Goal: Information Seeking & Learning: Learn about a topic

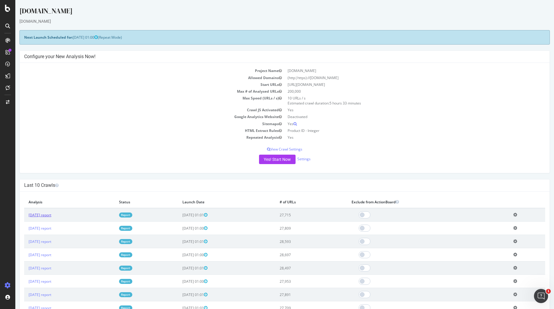
click at [51, 213] on link "2025 Aug. 31st report" at bounding box center [40, 214] width 23 height 5
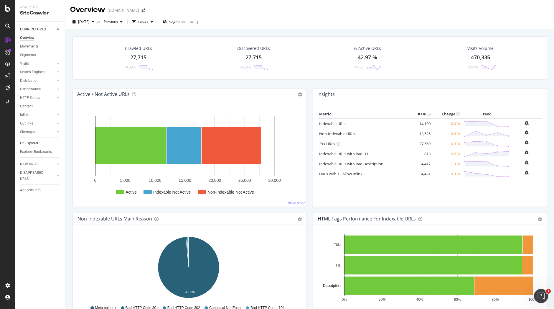
click at [37, 143] on div "Url Explorer" at bounding box center [29, 143] width 18 height 6
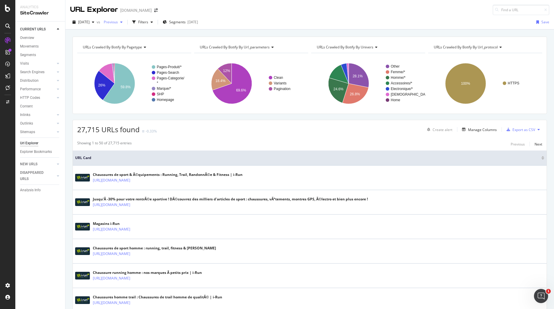
click at [123, 22] on icon "button" at bounding box center [121, 22] width 2 height 4
click at [155, 22] on div "button" at bounding box center [151, 22] width 7 height 4
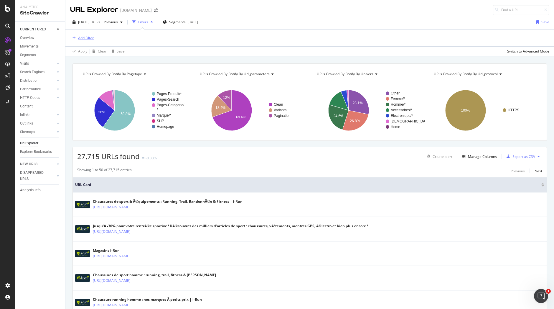
click at [86, 37] on div "Add Filter" at bounding box center [86, 37] width 16 height 5
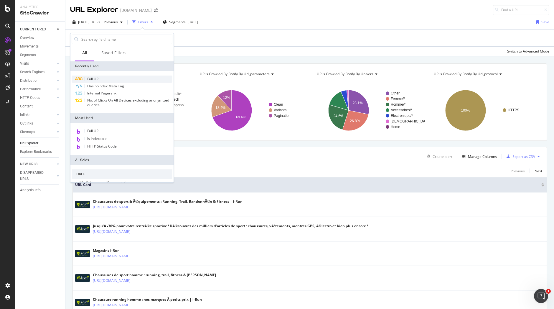
click at [96, 79] on span "Full URL" at bounding box center [93, 78] width 13 height 5
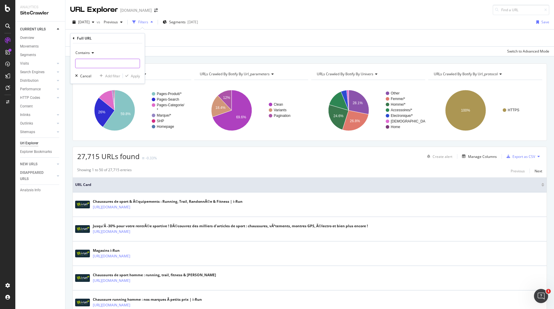
click at [113, 66] on input "text" at bounding box center [107, 63] width 64 height 9
paste input "https://www.i-run.fr/electronique/Radars-eclairage-velo_c1162/Garmin_m97/Garmin…"
type input "https://www.i-run.fr/electronique/Radars-eclairage-velo_c1162/Garmin_m97/Garmin…"
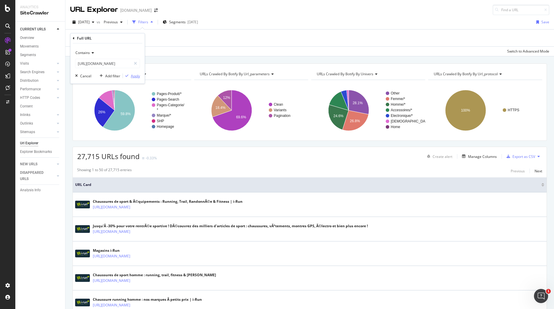
click at [132, 77] on div "Apply" at bounding box center [135, 75] width 9 height 5
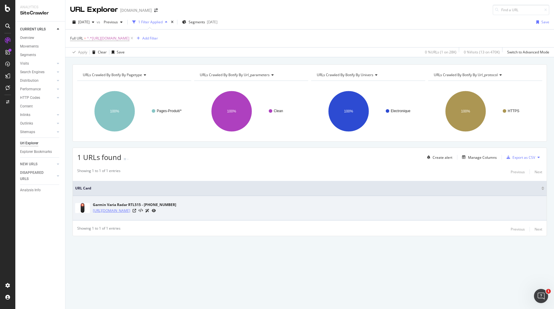
click at [130, 212] on link "https://www.i-run.fr/electronique/Radars-eclairage-velo_c1162/Garmin_m97/Garmin…" at bounding box center [111, 211] width 37 height 6
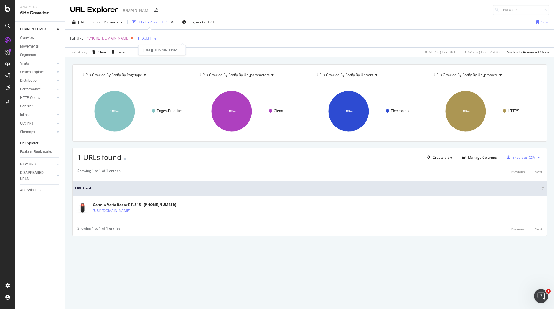
click at [134, 38] on icon at bounding box center [131, 38] width 5 height 6
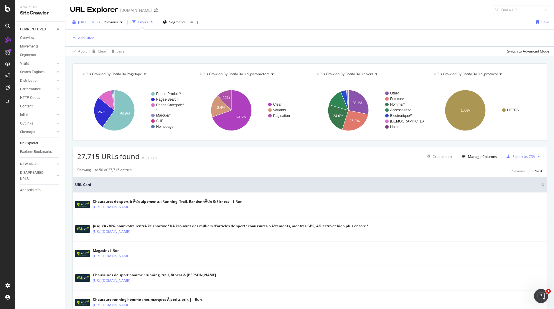
click at [94, 22] on icon "button" at bounding box center [93, 22] width 2 height 4
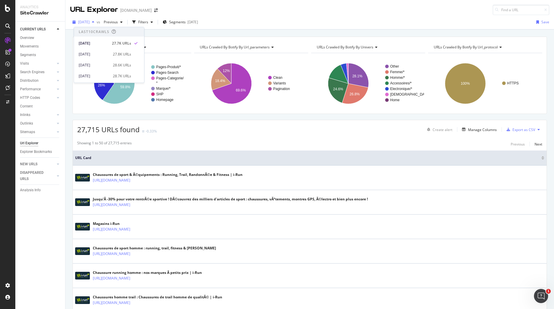
click at [94, 22] on icon "button" at bounding box center [93, 22] width 2 height 4
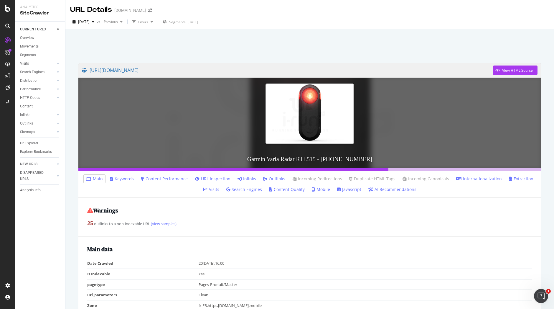
click at [247, 178] on link "Inlinks" at bounding box center [247, 179] width 19 height 6
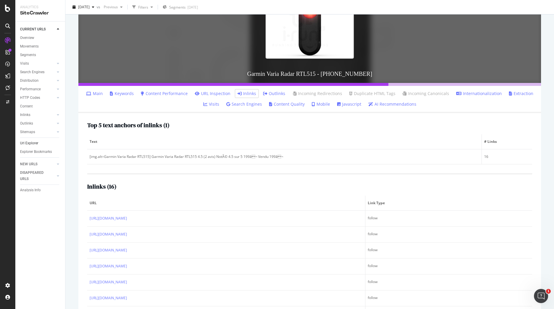
click at [42, 142] on link "Url Explorer" at bounding box center [40, 143] width 41 height 6
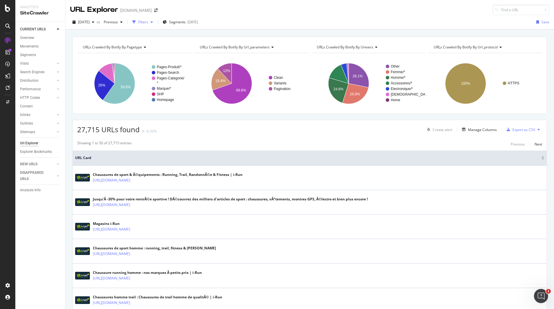
click at [148, 23] on div "Filters" at bounding box center [143, 21] width 10 height 5
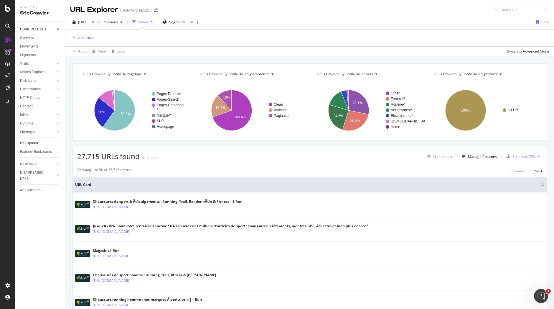
click at [148, 23] on div "Filters" at bounding box center [143, 21] width 10 height 5
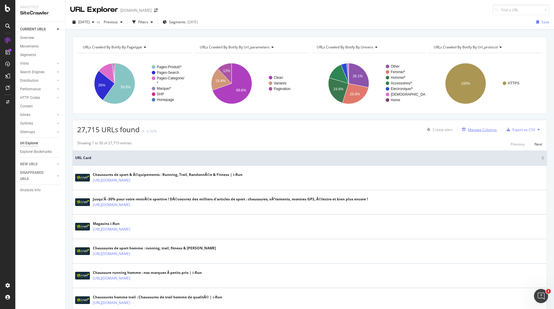
click at [481, 129] on div "Manage Columns" at bounding box center [482, 129] width 29 height 5
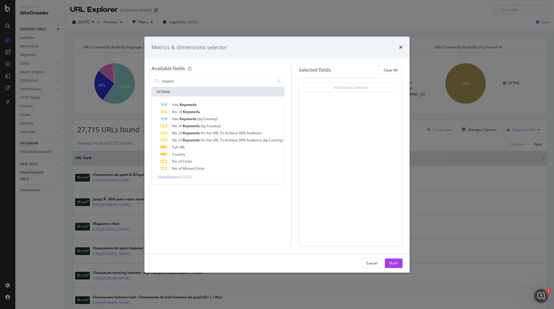
type input "keywor"
click at [398, 44] on div "Metrics & dimensions selector" at bounding box center [277, 48] width 251 height 8
click at [399, 48] on icon "times" at bounding box center [401, 47] width 4 height 5
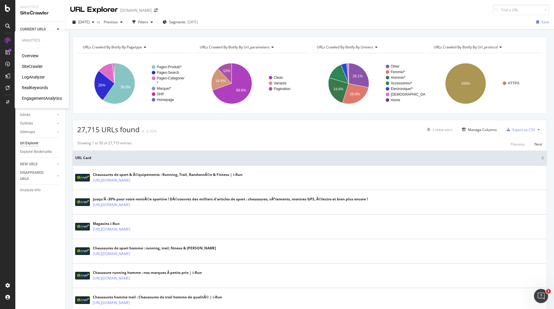
click at [36, 85] on div "RealKeywords" at bounding box center [35, 88] width 26 height 6
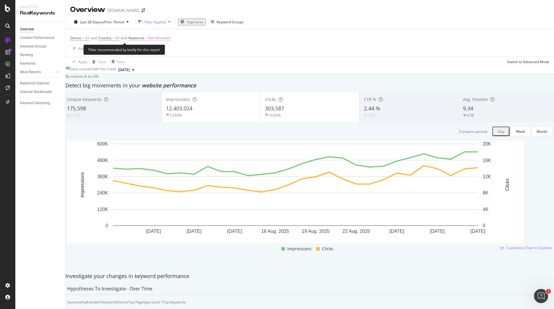
click at [167, 37] on span "Non-Branded" at bounding box center [159, 38] width 22 height 8
click at [160, 45] on span "Non-Branded" at bounding box center [147, 42] width 24 height 5
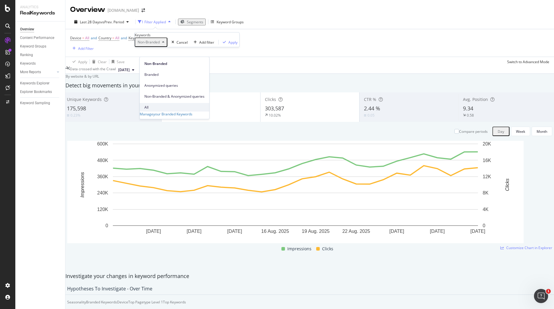
click at [160, 103] on div "All" at bounding box center [175, 107] width 70 height 9
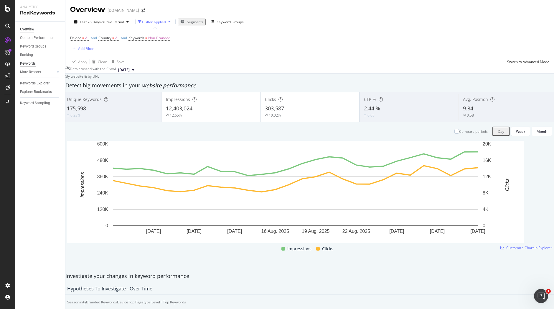
click at [29, 63] on div "Keywords" at bounding box center [28, 63] width 16 height 6
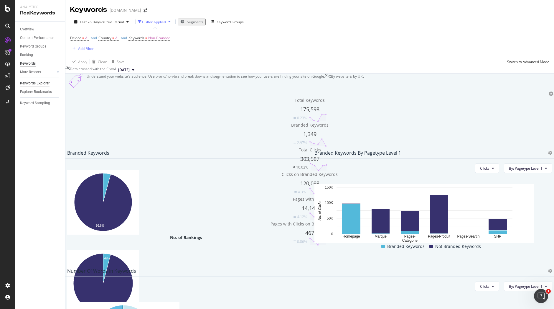
click at [39, 83] on div "Keywords Explorer" at bounding box center [34, 83] width 29 height 6
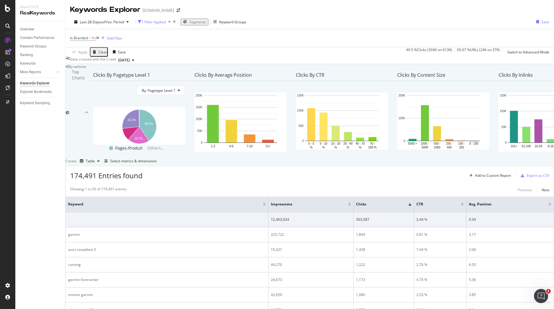
scroll to position [39, 0]
click at [157, 163] on div "Select metrics & dimensions" at bounding box center [133, 160] width 47 height 5
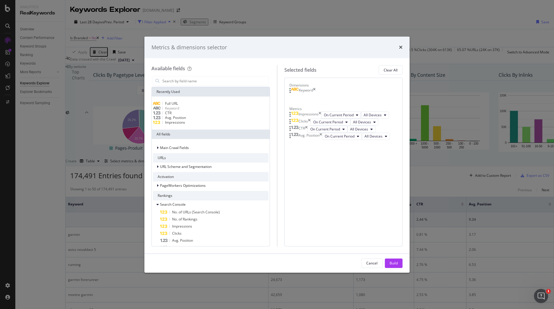
click at [178, 104] on span "Full URL" at bounding box center [171, 103] width 13 height 5
click at [394, 262] on div "Build" at bounding box center [394, 262] width 8 height 5
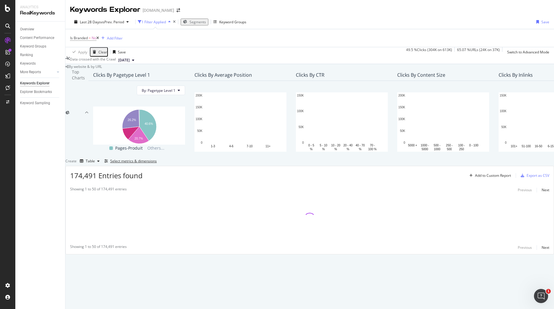
scroll to position [26, 0]
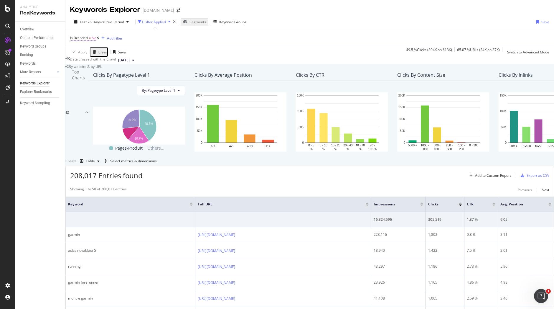
click at [86, 35] on span "Is Branded" at bounding box center [79, 37] width 18 height 5
click at [85, 32] on div "No" at bounding box center [78, 27] width 17 height 9
click at [106, 28] on div "No Yes No Cancel Add filter Apply" at bounding box center [114, 27] width 89 height 9
click at [160, 30] on div "Is Branded = No Add Filter" at bounding box center [309, 38] width 479 height 18
click at [121, 36] on div "Add Filter" at bounding box center [115, 38] width 16 height 5
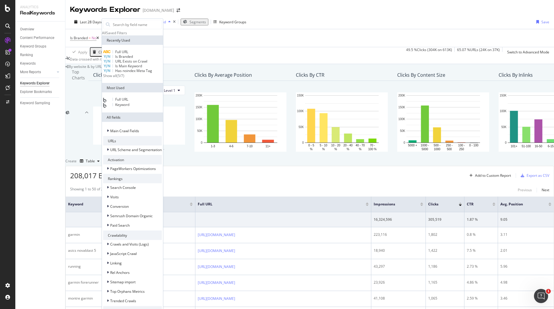
click at [128, 54] on span "Full URL" at bounding box center [121, 51] width 13 height 5
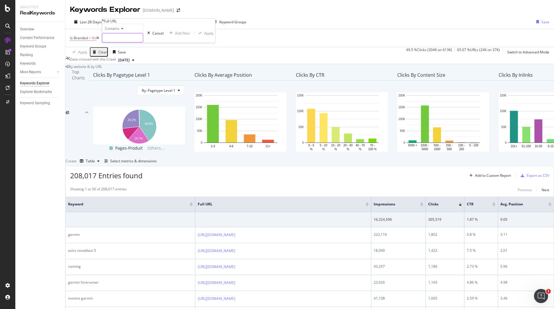
click at [127, 42] on input "text" at bounding box center [122, 37] width 41 height 9
paste input "https://www.i-run.fr/electronique/Radars-eclairage-velo_c1162/Garmin_m97/Garmin…"
type input "https://www.i-run.fr/electronique/Radars-eclairage-velo_c1162/Garmin_m97/Garmin…"
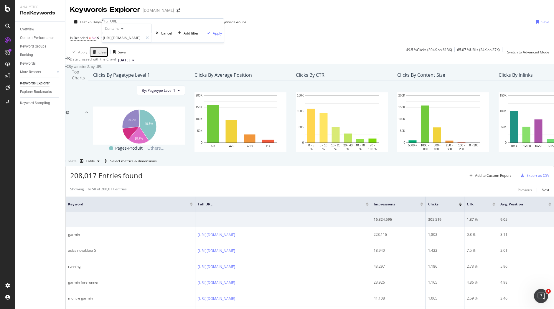
click at [169, 42] on div "Contains https://www.i-run.fr/electronique/Radars-eclairage-velo_c1162/Garmin_m…" at bounding box center [163, 33] width 122 height 19
click at [213, 36] on div "Apply" at bounding box center [217, 33] width 9 height 5
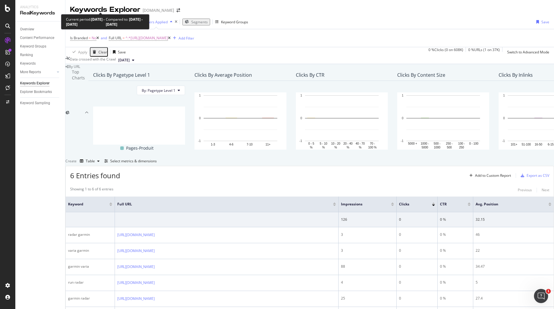
click at [120, 19] on div "Last 28 Days vs Prev. Period" at bounding box center [101, 21] width 59 height 5
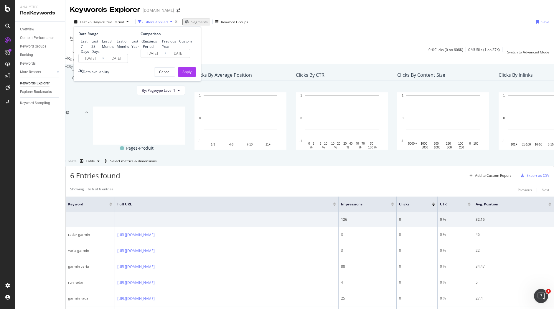
click at [117, 48] on div "Last 6 Months" at bounding box center [123, 44] width 12 height 10
type input "2025/03/01"
type input "2024/08/28"
type input "2025/02/28"
click at [190, 74] on div "Apply" at bounding box center [187, 71] width 9 height 5
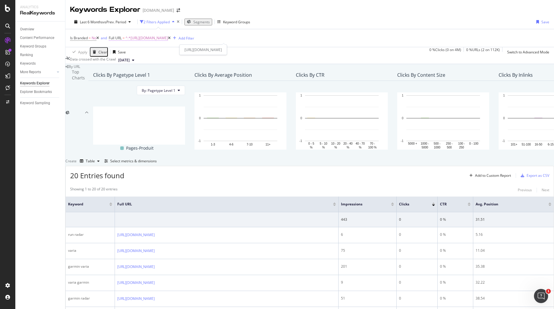
click at [117, 39] on span "Full URL" at bounding box center [115, 37] width 13 height 5
click at [146, 56] on input "https://www.i-run.fr/electronique/Radars-eclairage-velo_c1162/Garmin_m97/Garmin…" at bounding box center [132, 51] width 41 height 9
drag, startPoint x: 157, startPoint y: 64, endPoint x: 180, endPoint y: 63, distance: 22.7
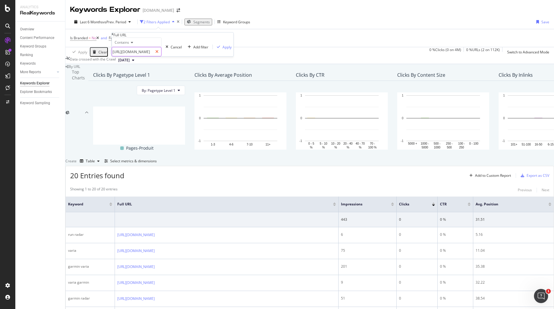
click at [162, 56] on div "https://www.i-run.fr/electronique/Radars-eclairage-velo_c1162/Garmin_m97/Garmin…" at bounding box center [137, 51] width 50 height 9
click at [124, 56] on input "https://www.i-run.fr/electronique/Radars-eclairage-velo_c1162/Garmin_m97/Garmin…" at bounding box center [132, 51] width 41 height 9
drag, startPoint x: 121, startPoint y: 62, endPoint x: 173, endPoint y: 63, distance: 51.9
click at [162, 56] on div "https://www.i-run.fr/electronique/Radars-eclairage-velo_c1162/Garmin_m97/Garmin…" at bounding box center [137, 51] width 50 height 9
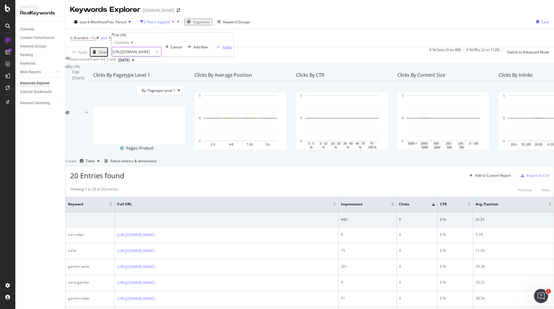
type input "https://www.i-run.fr/electronique/Radars-eclairage-velo_c1162/Garmin_m97/"
click at [223, 50] on div "Apply" at bounding box center [227, 47] width 9 height 5
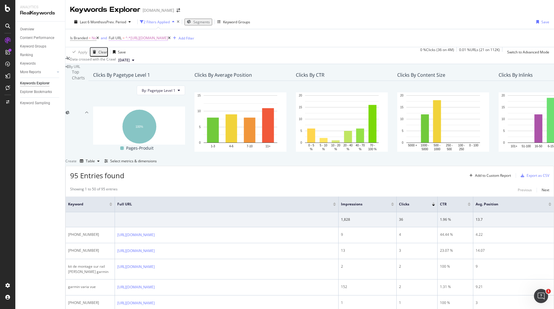
click at [142, 40] on span "^.*https://www.i-run.fr/electronique/Radars-eclairage-velo_c1162/Garmin_m97/.*$" at bounding box center [147, 38] width 42 height 8
click at [251, 69] on div "By URL" at bounding box center [309, 66] width 489 height 5
click at [168, 36] on span "^.*https://www.i-run.fr/electronique/Radars-eclairage-velo_c1162/Garmin_m97/.*$" at bounding box center [147, 38] width 42 height 8
click at [153, 56] on input "https://www.i-run.fr/electronique/Radars-eclairage-velo_c1162/Garmin_m97/" at bounding box center [132, 51] width 41 height 9
paste input "accessoires/Protection-musculaire-articulaire_c1046/Akileine_m275/Akileine-Crem…"
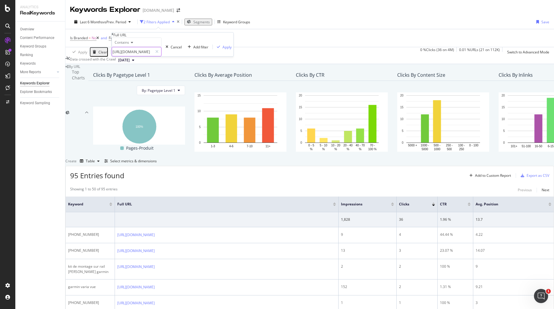
scroll to position [0, 172]
type input "https://www.i-run.fr/accessoires/Protection-musculaire-articulaire_c1046/Akilei…"
click at [223, 50] on div "Apply" at bounding box center [227, 47] width 9 height 5
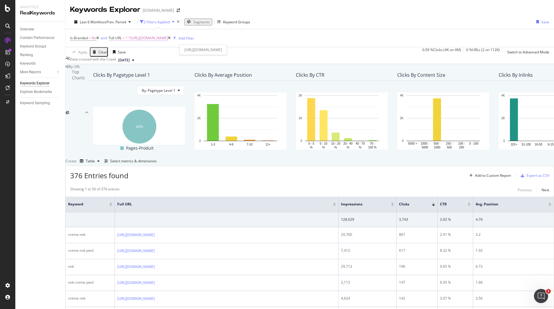
click at [168, 39] on span "^.*https://www.i-run.fr/accessoires/Protection-musculaire-articulaire_c1046/Aki…" at bounding box center [147, 38] width 42 height 8
click at [137, 47] on div "Contains" at bounding box center [137, 41] width 50 height 9
click at [127, 52] on span "Equal to" at bounding box center [120, 49] width 13 height 5
click at [145, 56] on input "text" at bounding box center [132, 51] width 41 height 9
paste input "https://www.i-run.fr/accessoires/Protection-musculaire-articulaire_c1046/Akilei…"
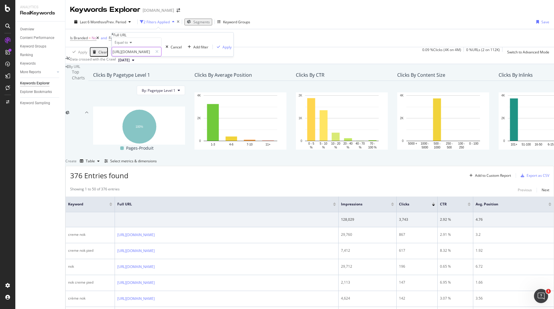
scroll to position [0, 172]
type input "https://www.i-run.fr/accessoires/Protection-musculaire-articulaire_c1046/Akilei…"
click at [223, 50] on div "Apply" at bounding box center [227, 47] width 9 height 5
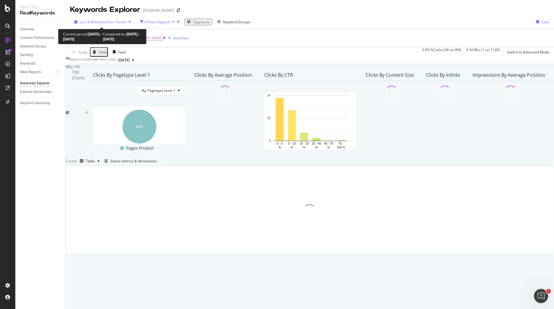
click at [114, 22] on span "vs Prev. Period" at bounding box center [114, 21] width 23 height 5
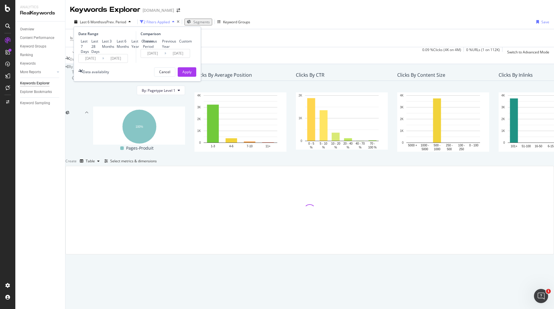
click at [95, 63] on input "2025/03/01" at bounding box center [91, 58] width 24 height 8
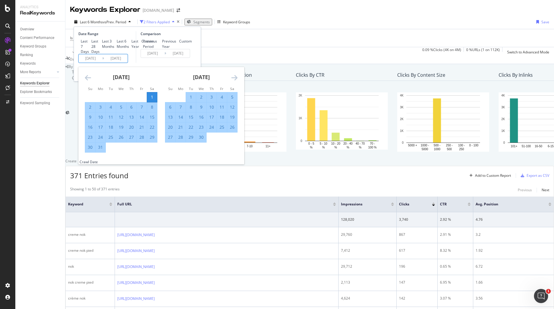
click at [89, 81] on icon "Move backward to switch to the previous month." at bounding box center [88, 77] width 6 height 7
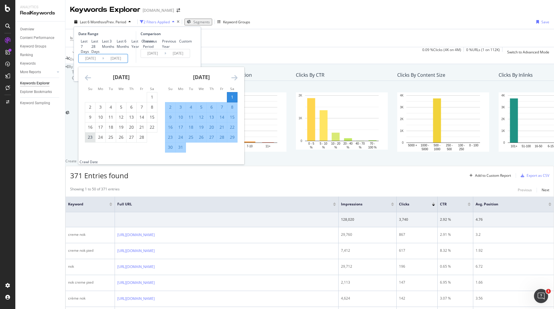
click at [91, 140] on div "23" at bounding box center [90, 137] width 10 height 6
type input "2025/02/23"
type input "2024/08/16"
type input "2025/02/22"
click at [238, 106] on div "March 2025 1 2 3 4 5 6 7 8 9 10 11 12 13 14 15 16 17 18 19 20 21 22 23 24 25 26…" at bounding box center [201, 110] width 80 height 86
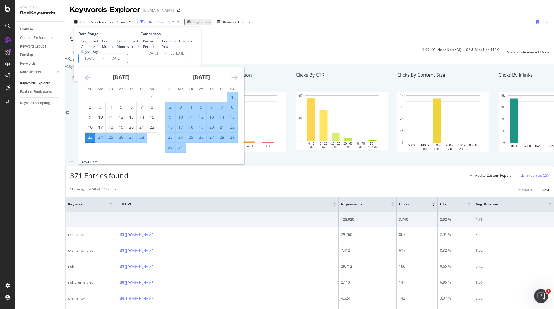
click at [238, 106] on div "March 2025 1 2 3 4 5 6 7 8 9 10 11 12 13 14 15 16 17 18 19 20 21 22 23 24 25 26…" at bounding box center [201, 110] width 80 height 86
click at [236, 81] on icon "Move forward to switch to the next month." at bounding box center [234, 77] width 6 height 7
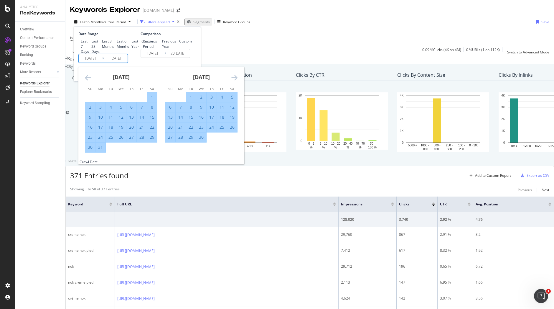
click at [236, 81] on icon "Move forward to switch to the next month." at bounding box center [234, 77] width 6 height 7
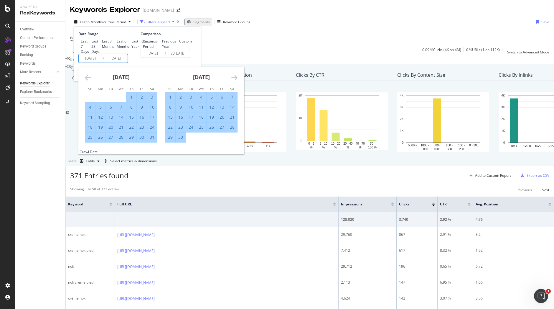
click at [236, 81] on icon "Move forward to switch to the next month." at bounding box center [234, 77] width 6 height 7
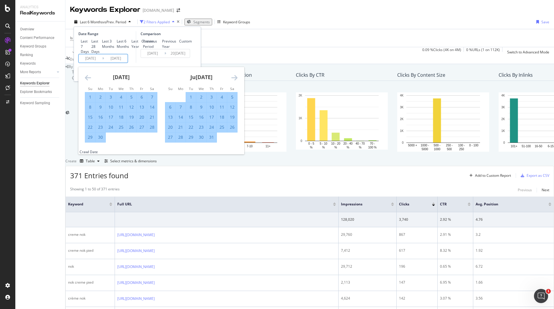
click at [236, 81] on icon "Move forward to switch to the next month." at bounding box center [234, 77] width 6 height 7
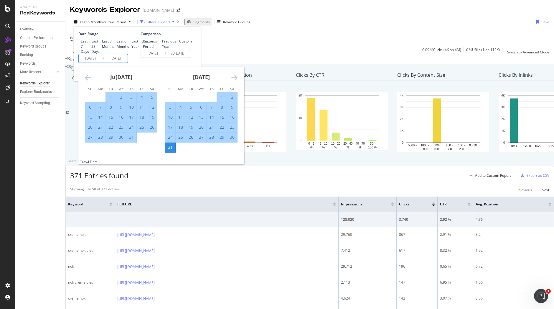
click at [236, 81] on icon "Move forward to switch to the next month." at bounding box center [234, 77] width 6 height 7
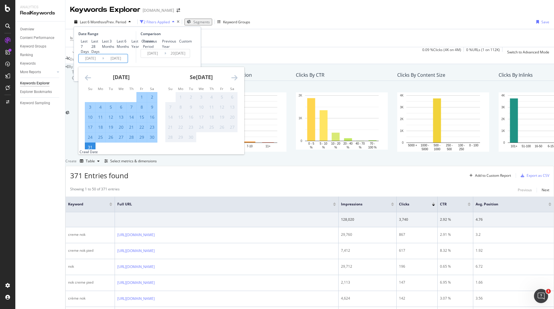
click at [93, 140] on div "24" at bounding box center [90, 137] width 10 height 6
type input "2025/08/24"
type input "2024/08/23"
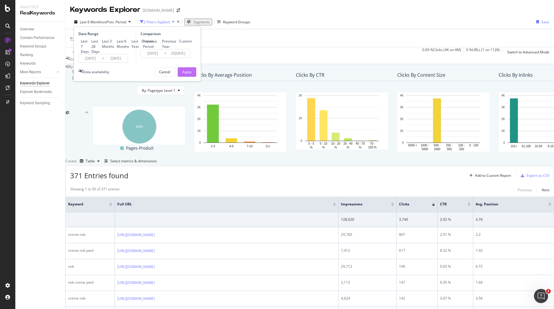
click at [192, 77] on button "Apply" at bounding box center [187, 71] width 19 height 9
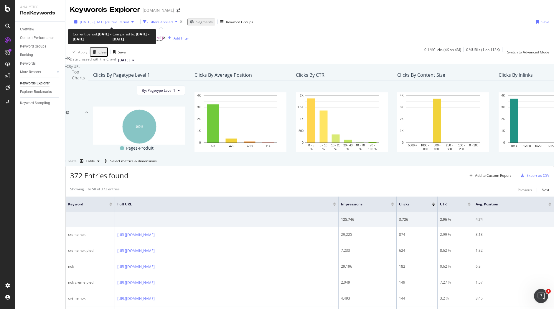
click at [106, 22] on span "2025 Feb. 23rd - Aug. 24th" at bounding box center [93, 21] width 26 height 5
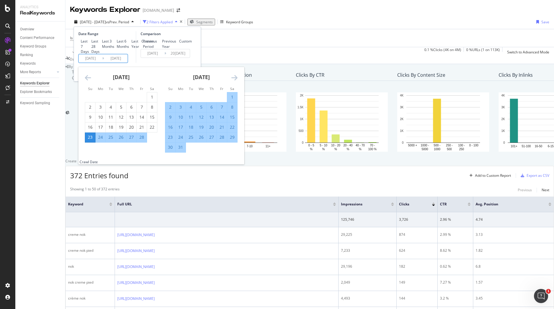
click at [95, 63] on input "2025/02/23" at bounding box center [91, 58] width 24 height 8
click at [100, 140] on div "24" at bounding box center [101, 137] width 10 height 6
type input "2025/02/24"
type input "2024/08/25"
type input "2025/02/23"
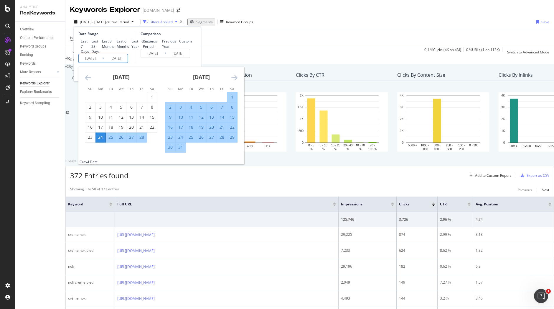
click at [233, 81] on icon "Move forward to switch to the next month." at bounding box center [234, 77] width 6 height 7
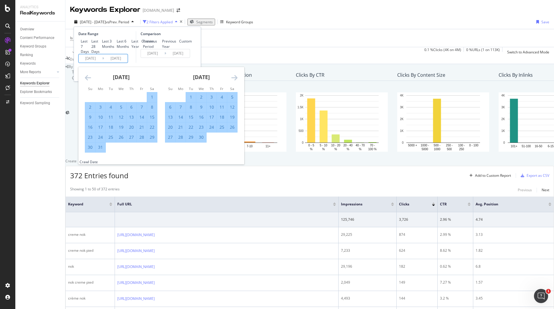
click at [233, 81] on icon "Move forward to switch to the next month." at bounding box center [234, 77] width 6 height 7
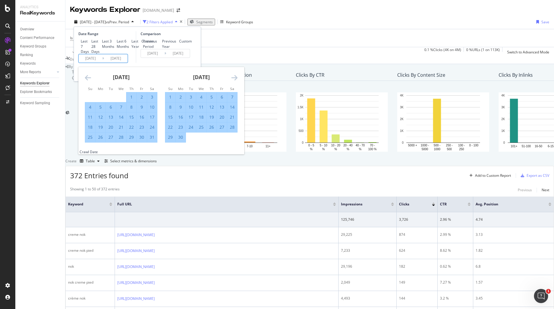
click at [233, 81] on icon "Move forward to switch to the next month." at bounding box center [234, 77] width 6 height 7
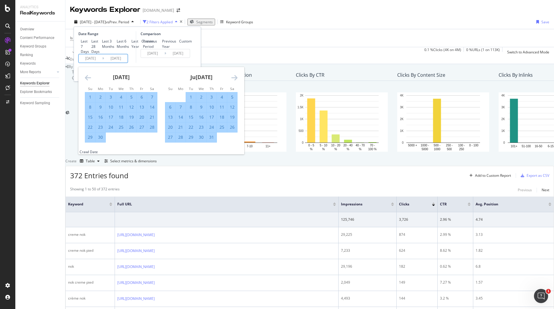
click at [233, 81] on icon "Move forward to switch to the next month." at bounding box center [234, 77] width 6 height 7
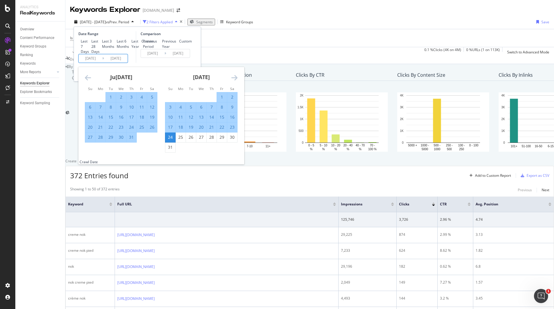
click at [231, 130] on div "23" at bounding box center [232, 127] width 10 height 6
type input "2025/08/23"
type input "2024/08/26"
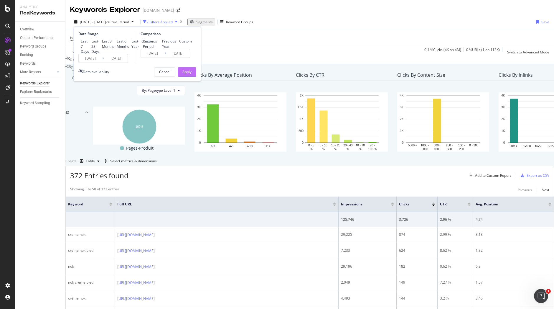
click at [189, 74] on div "Apply" at bounding box center [187, 71] width 9 height 5
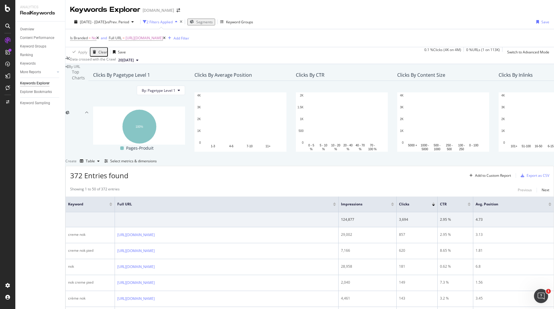
scroll to position [2, 0]
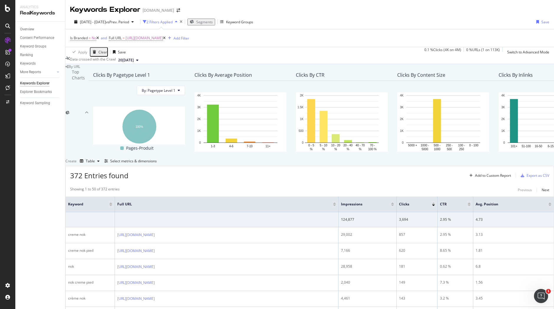
click at [134, 57] on span "2025 Aug. 17th" at bounding box center [126, 59] width 16 height 5
click at [144, 76] on div "[DATE]" at bounding box center [135, 77] width 17 height 5
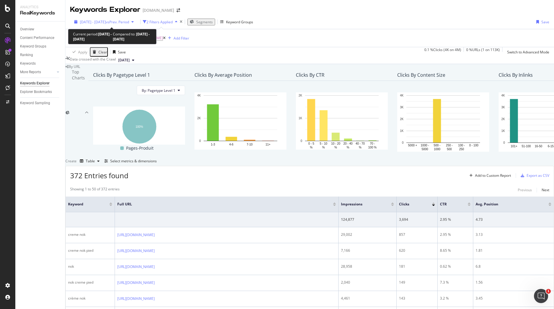
click at [129, 23] on span "vs Prev. Period" at bounding box center [117, 21] width 23 height 5
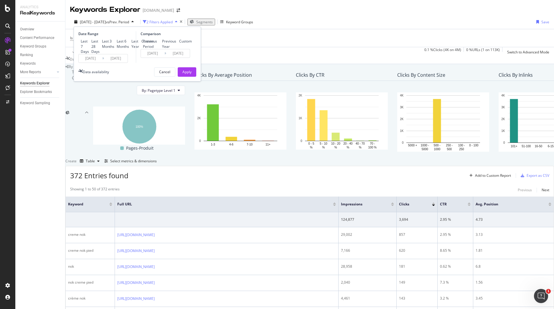
click at [129, 23] on span "vs Prev. Period" at bounding box center [117, 21] width 23 height 5
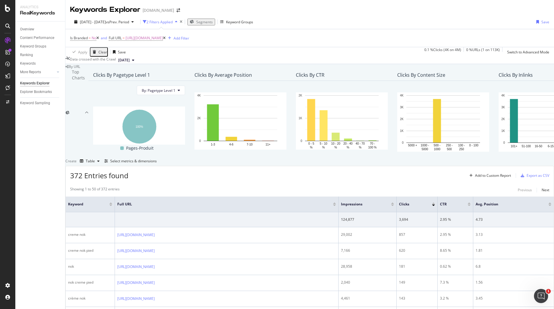
scroll to position [106, 0]
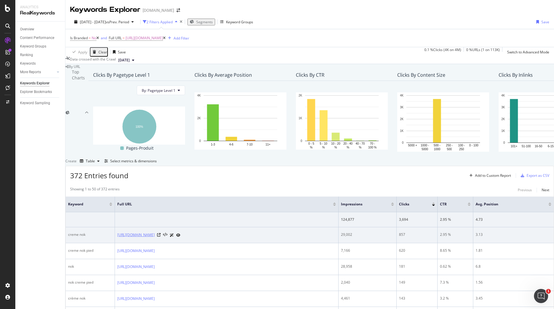
click at [155, 232] on link "https://www.i-run.fr/accessoires/Protection-musculaire-articulaire_c1046/Akilei…" at bounding box center [135, 235] width 37 height 6
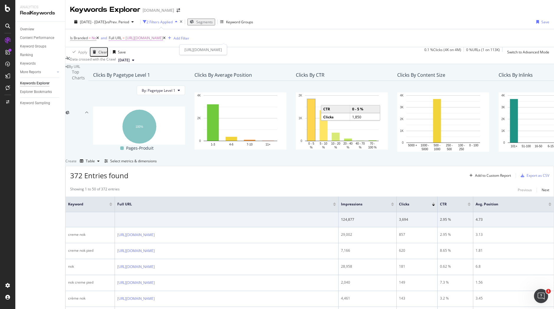
click at [163, 34] on span "https://www.i-run.fr/accessoires/Protection-musculaire-articulaire_c1046/Akilei…" at bounding box center [144, 38] width 37 height 8
click at [150, 56] on input "https://www.i-run.fr/accessoires/Protection-musculaire-articulaire_c1046/Akilei…" at bounding box center [132, 51] width 41 height 9
paste input "text"
type input "https://www.i-run.fr/accessoires/Protection-musculaire-articulaire_c1046/"
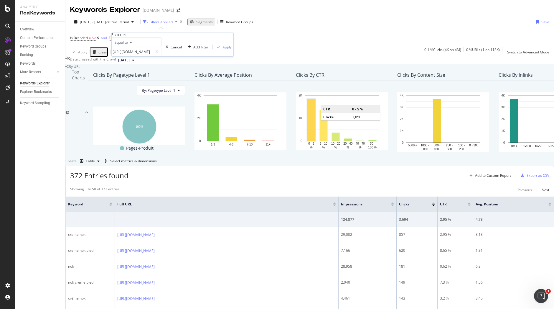
scroll to position [0, 0]
click at [223, 50] on div "Apply" at bounding box center [227, 47] width 9 height 5
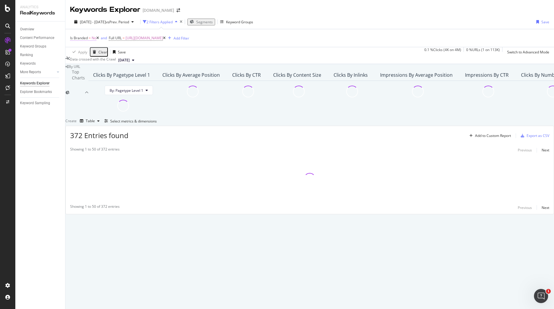
click at [88, 38] on span "Is Branded = No" at bounding box center [83, 37] width 26 height 5
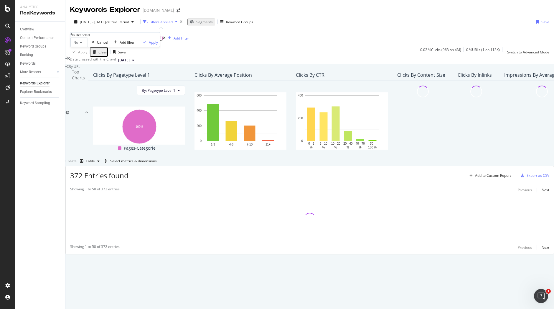
click at [72, 36] on icon at bounding box center [71, 34] width 2 height 4
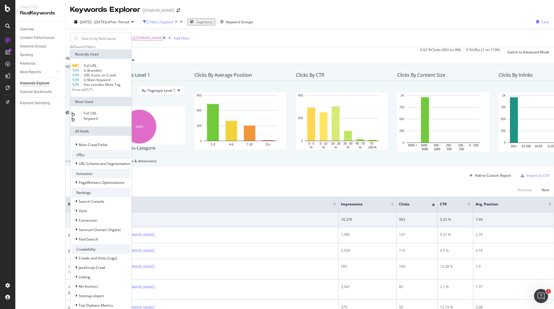
click at [98, 121] on span "Keyword" at bounding box center [91, 118] width 14 height 5
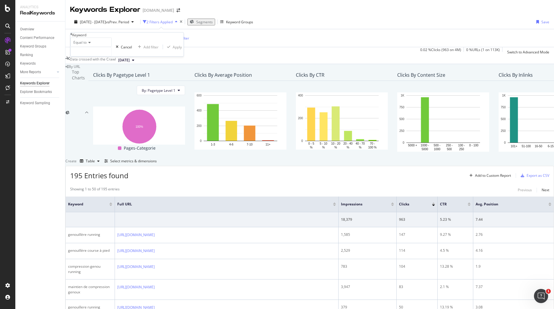
click at [87, 45] on span "Equal to" at bounding box center [79, 42] width 13 height 5
click at [182, 62] on div "Data crossed with the Crawl 2025 Aug. 31st" at bounding box center [309, 60] width 489 height 7
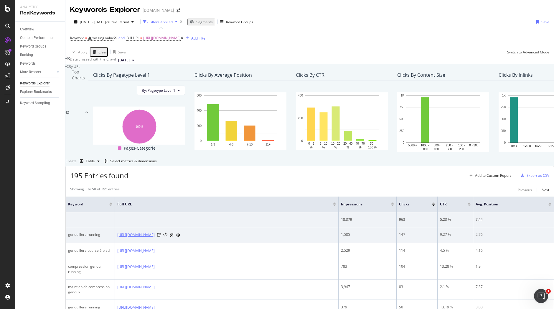
click at [155, 238] on link "https://www.i-run.fr/accessoires/Protection-musculaire-articulaire_c1046/" at bounding box center [135, 235] width 37 height 6
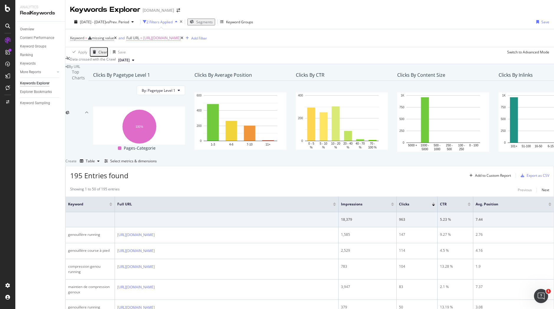
click at [181, 38] on span "https://www.i-run.fr/accessoires/Protection-musculaire-articulaire_c1046/" at bounding box center [161, 38] width 37 height 8
click at [169, 56] on input "https://www.i-run.fr/accessoires/Protection-musculaire-articulaire_c1046/" at bounding box center [151, 51] width 41 height 9
paste input "Lacets-guetres-semelles-pointes-athletisme_c1011"
type input "[URL][DOMAIN_NAME]"
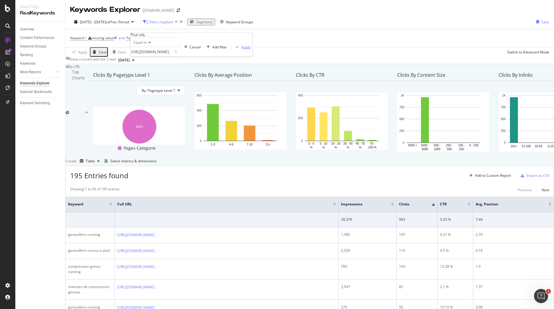
scroll to position [0, 0]
click at [241, 50] on div "Apply" at bounding box center [245, 47] width 9 height 5
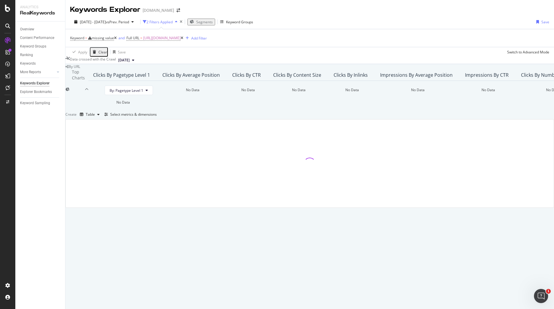
click at [117, 39] on icon at bounding box center [115, 38] width 3 height 4
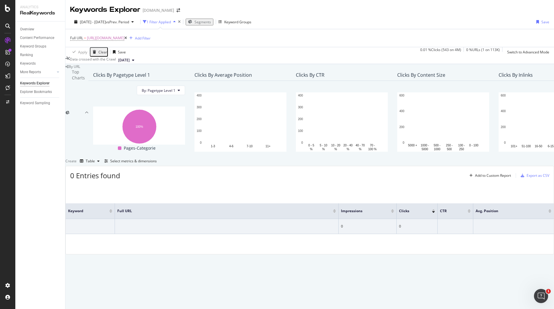
scroll to position [26, 0]
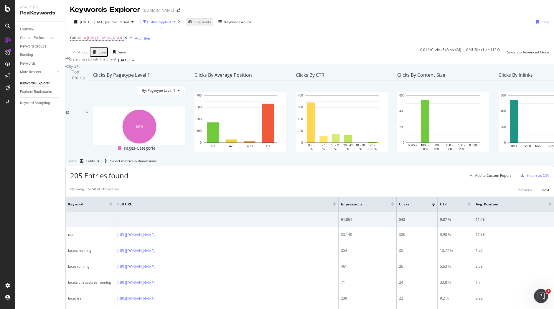
click at [151, 36] on div "Add Filter" at bounding box center [143, 38] width 16 height 5
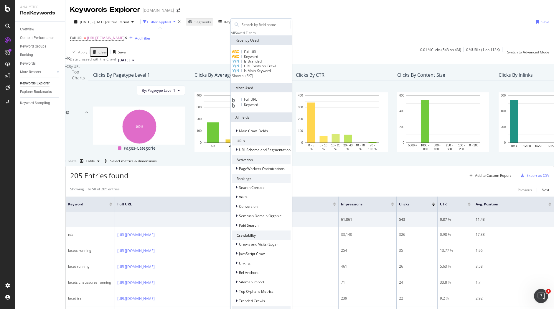
click at [258, 59] on span "Keyword" at bounding box center [251, 56] width 14 height 5
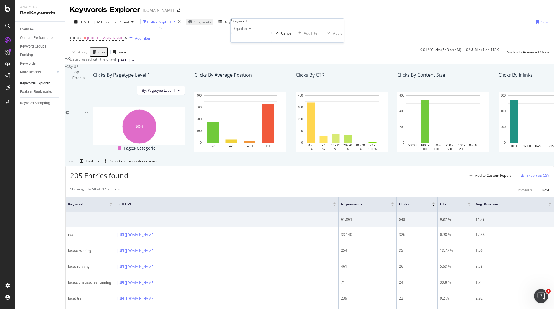
click at [251, 30] on icon at bounding box center [249, 29] width 4 height 4
click at [130, 57] on span "[DATE]" at bounding box center [123, 59] width 11 height 5
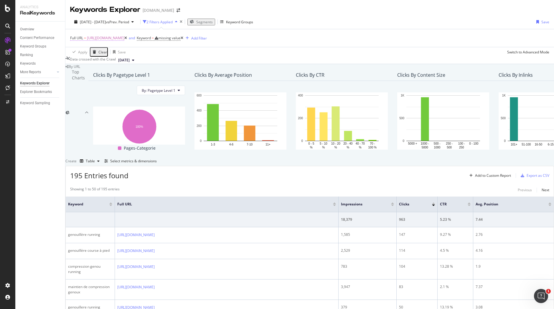
click at [124, 34] on span "[URL][DOMAIN_NAME]" at bounding box center [105, 38] width 37 height 8
click at [111, 41] on input "[URL][DOMAIN_NAME]" at bounding box center [91, 36] width 41 height 9
click at [181, 35] on div "Apply" at bounding box center [185, 32] width 9 height 5
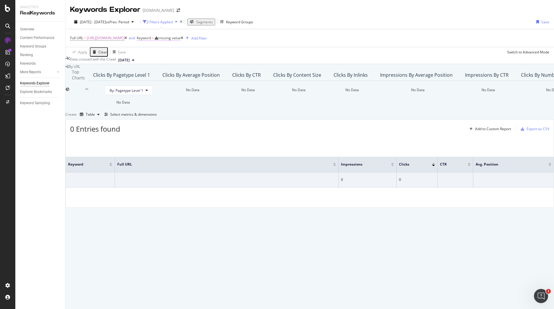
click at [181, 35] on div "missing value" at bounding box center [169, 37] width 22 height 5
click at [257, 30] on span "Equal to" at bounding box center [250, 27] width 13 height 5
click at [190, 49] on div "2025 Feb. 24th - Aug. 23rd vs Prev. Period 2 Filters Applied Segments Keyword G…" at bounding box center [309, 39] width 489 height 49
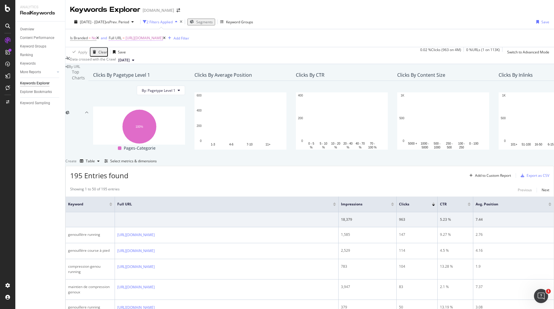
click at [163, 34] on span "https://www.i-run.fr/accessoires/Protection-musculaire-articulaire_c1046/" at bounding box center [144, 38] width 37 height 8
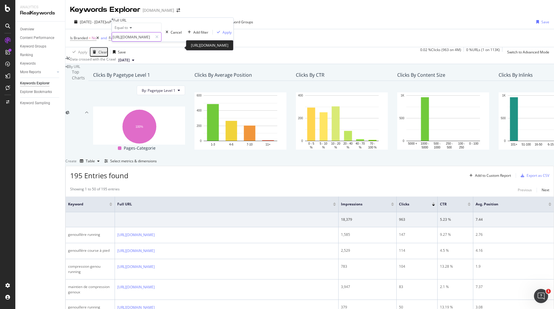
click at [151, 41] on input "https://www.i-run.fr/accessoires/Protection-musculaire-articulaire_c1046/" at bounding box center [132, 36] width 41 height 9
paste input "Lacets-guetres-semelles-pointes-athletisme_c1011"
type input "[URL][DOMAIN_NAME]"
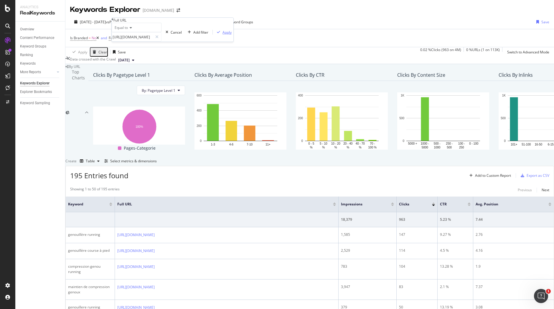
click at [223, 35] on div "Apply" at bounding box center [227, 32] width 9 height 5
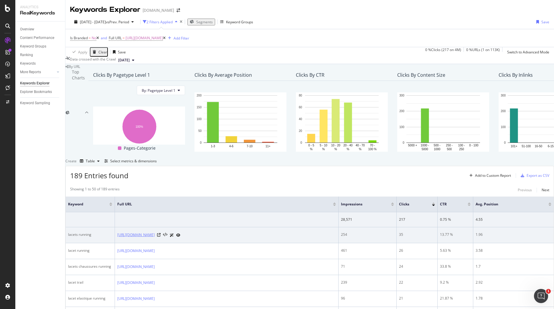
click at [155, 238] on link "[URL][DOMAIN_NAME]" at bounding box center [135, 235] width 37 height 6
click at [161, 236] on icon at bounding box center [159, 235] width 4 height 4
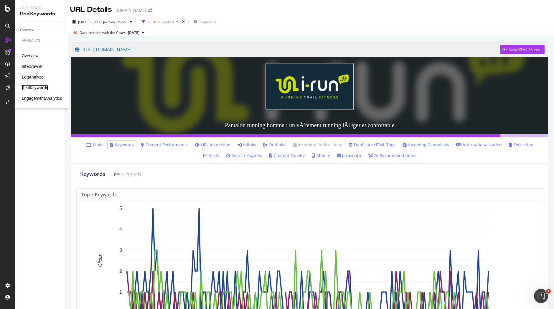
click at [40, 86] on div "RealKeywords" at bounding box center [35, 88] width 26 height 6
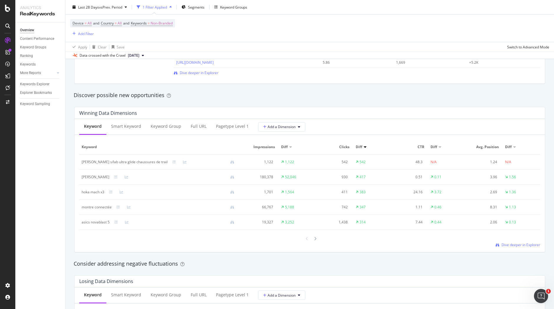
scroll to position [464, 0]
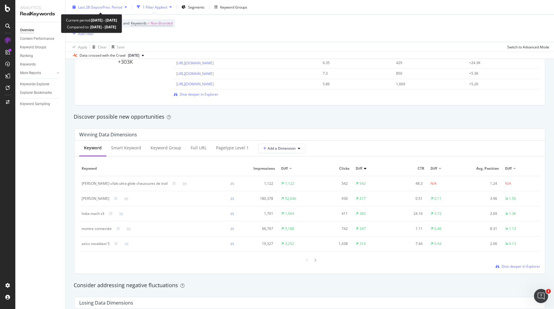
click at [119, 5] on span "vs Prev. Period" at bounding box center [110, 6] width 23 height 5
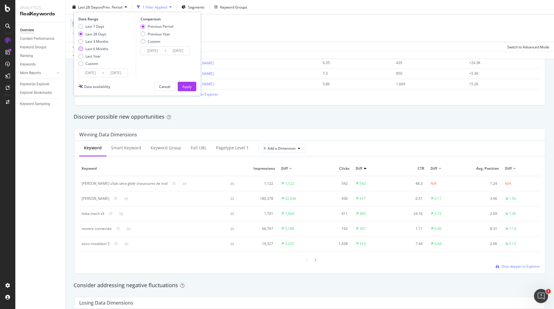
click at [104, 49] on div "Last 6 Months" at bounding box center [97, 48] width 23 height 5
type input "2025/03/01"
type input "2024/08/28"
type input "2025/02/28"
click at [189, 87] on div "Apply" at bounding box center [187, 86] width 9 height 5
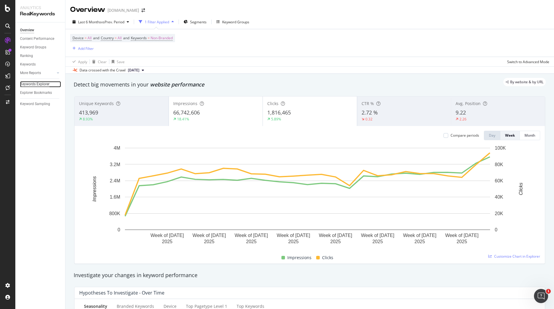
click at [45, 82] on div "Keywords Explorer" at bounding box center [34, 84] width 29 height 6
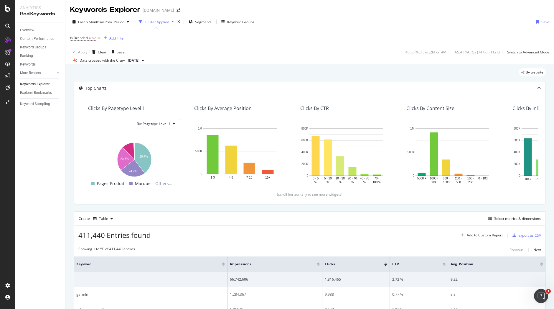
click at [119, 38] on div "Add Filter" at bounding box center [117, 38] width 16 height 5
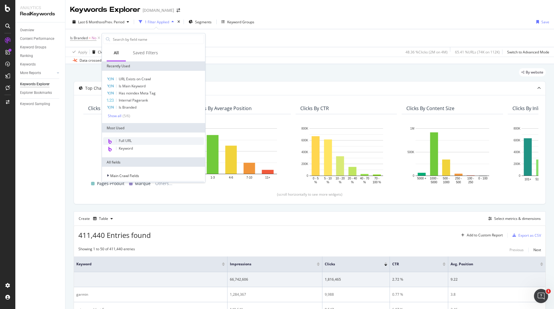
click at [137, 142] on div "Full URL" at bounding box center [153, 141] width 101 height 8
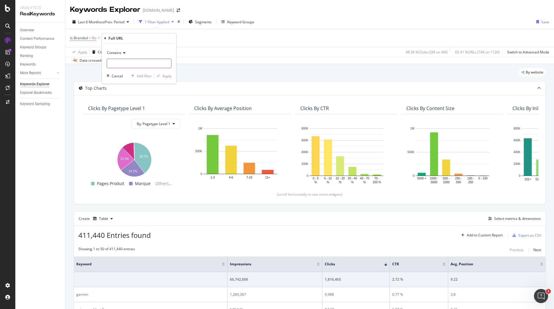
click at [144, 66] on input "text" at bounding box center [139, 63] width 64 height 9
paste input "https://www.i-run.fr/electronique/Radars-eclairage-velo_c1162/Garmin_m97/Garmin…"
type input "https://www.i-run.fr/electronique/Radars-eclairage-velo_c1162/Garmin_m97/Garmin…"
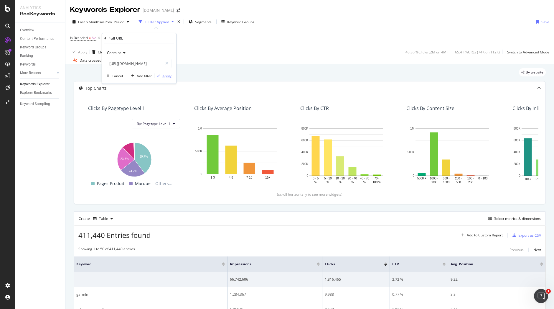
click at [168, 75] on div "Apply" at bounding box center [166, 75] width 9 height 5
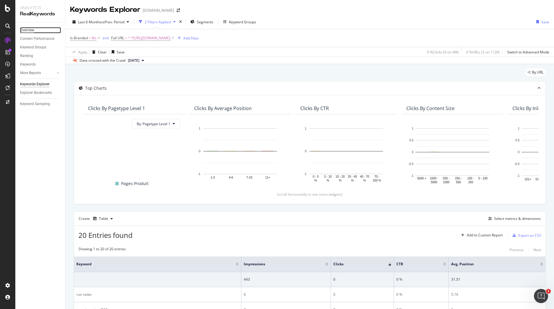
click at [31, 31] on div "Overview" at bounding box center [27, 30] width 14 height 6
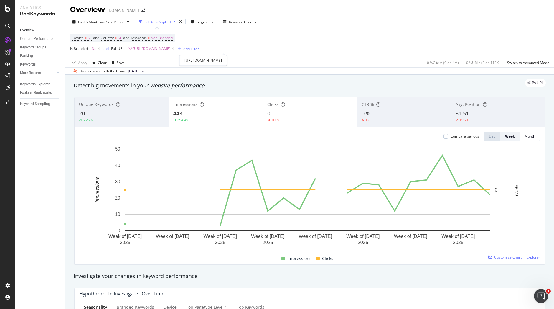
click at [170, 47] on span "^.*https://www.i-run.fr/electronique/Radars-eclairage-velo_c1162/Garmin_m97/Gar…" at bounding box center [149, 49] width 42 height 8
click at [166, 73] on input "https://www.i-run.fr/electronique/Radars-eclairage-velo_c1162/Garmin_m97/Garmin…" at bounding box center [145, 72] width 56 height 9
paste input "text"
type input "https://www.i-run.fr/electronique/Radars-eclairage-velo_c1162/"
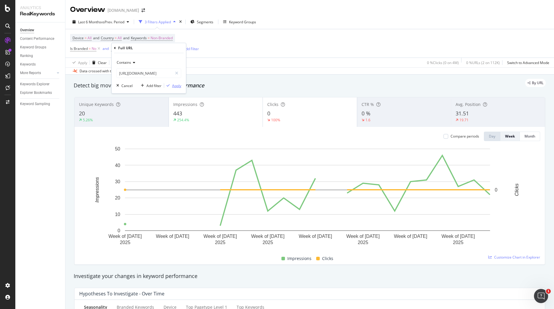
scroll to position [0, 0]
click at [177, 86] on div "Apply" at bounding box center [176, 85] width 9 height 5
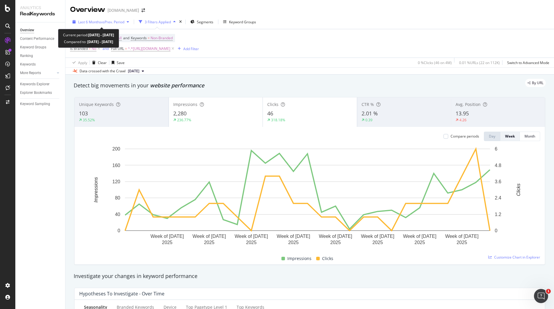
click at [109, 20] on span "vs Prev. Period" at bounding box center [112, 21] width 23 height 5
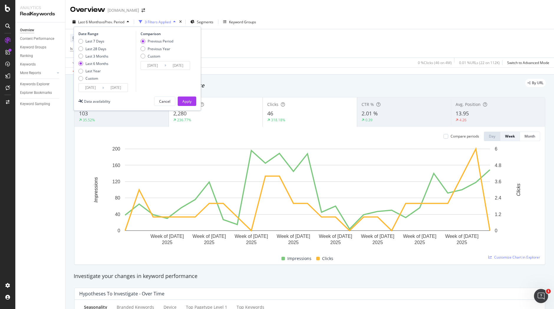
click at [95, 87] on input "2025/03/01" at bounding box center [91, 87] width 24 height 8
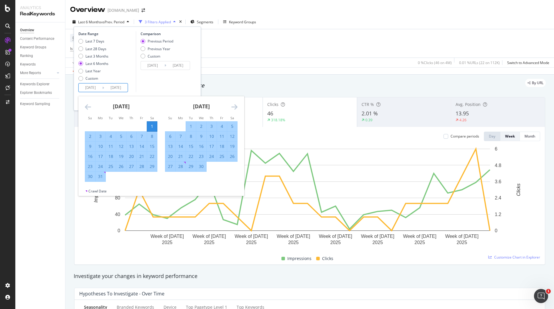
click at [89, 107] on icon "Move backward to switch to the previous month." at bounding box center [88, 106] width 6 height 7
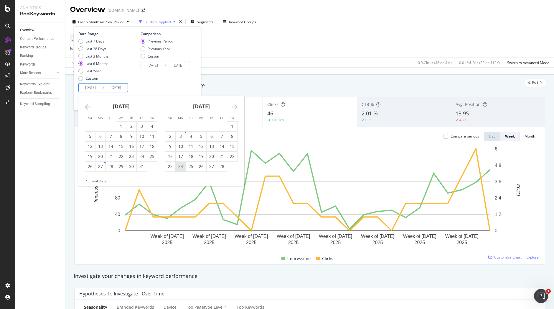
click at [183, 165] on div "24" at bounding box center [181, 166] width 10 height 6
type input "2025/02/24"
type input "2024/08/18"
type input "2025/02/23"
click at [142, 156] on div "24" at bounding box center [142, 156] width 10 height 6
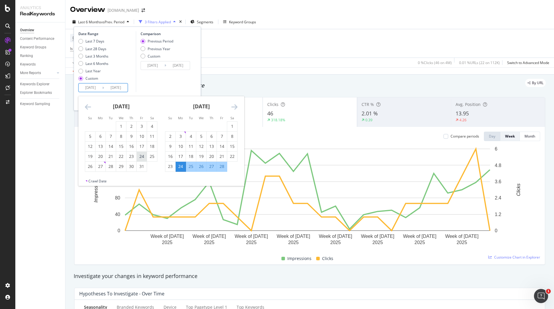
type input "2025/01/24"
type input "2024/06/17"
type input "2025/01/23"
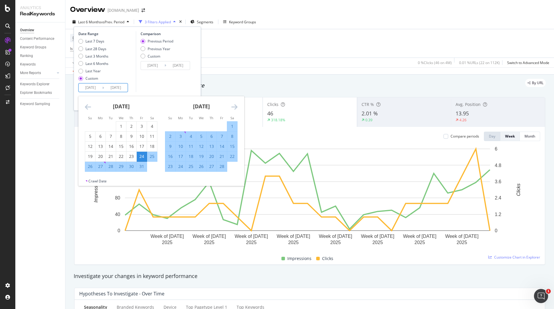
click at [232, 106] on icon "Move forward to switch to the next month." at bounding box center [234, 106] width 6 height 7
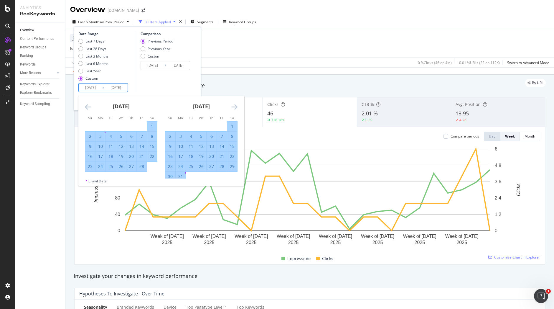
click at [232, 106] on icon "Move forward to switch to the next month." at bounding box center [234, 106] width 6 height 7
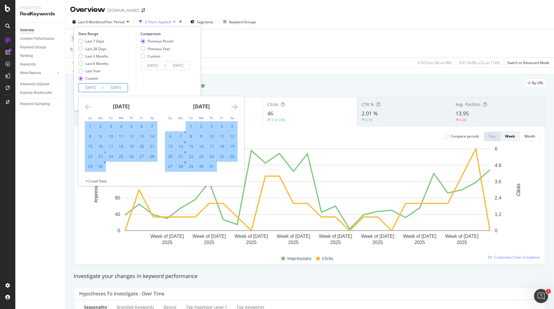
click at [232, 106] on icon "Move forward to switch to the next month." at bounding box center [234, 106] width 6 height 7
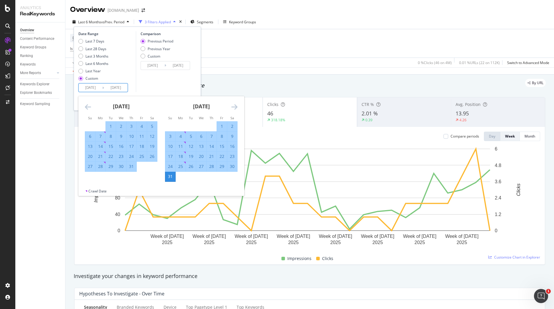
click at [230, 155] on div "23" at bounding box center [232, 156] width 10 height 6
type input "2025/08/23"
type input "2024/06/25"
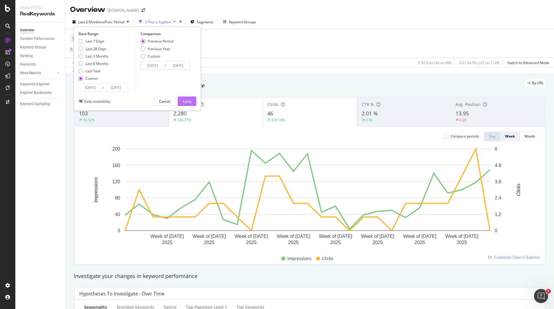
click at [187, 100] on div "Apply" at bounding box center [187, 101] width 9 height 5
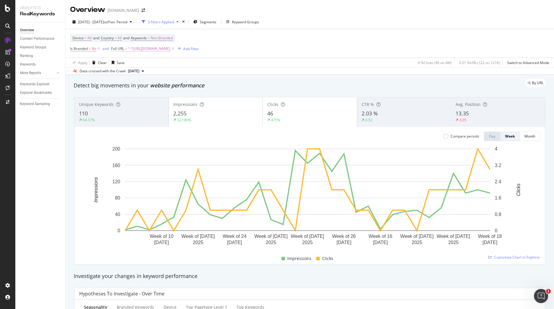
click at [170, 48] on span "^.*https://www.i-run.fr/electronique/Radars-eclairage-velo_c1162/.*$" at bounding box center [149, 49] width 42 height 8
click at [133, 63] on icon at bounding box center [133, 63] width 4 height 4
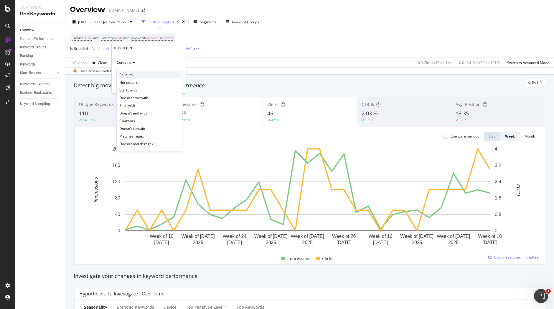
click at [129, 74] on span "Equal to" at bounding box center [125, 74] width 13 height 5
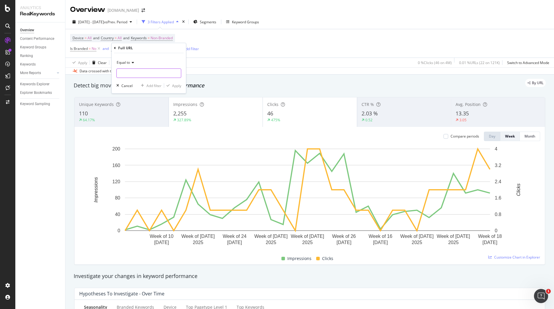
click at [161, 75] on input "text" at bounding box center [149, 72] width 64 height 9
paste input "https://www.i-run.fr/electronique/Radars-eclairage-velo_c1162/"
type input "https://www.i-run.fr/electronique/Radars-eclairage-velo_c1162/"
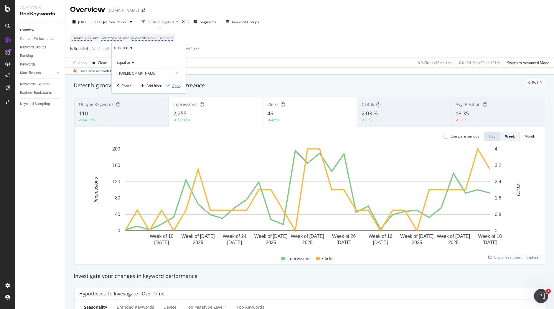
click at [179, 84] on div "Apply" at bounding box center [176, 85] width 9 height 5
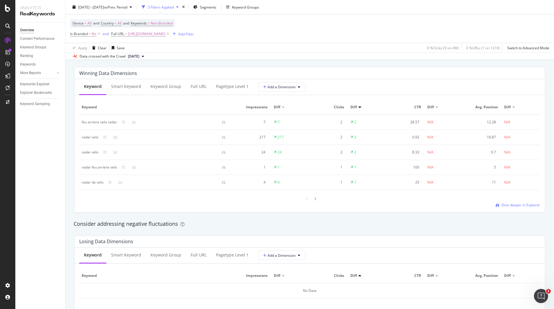
scroll to position [527, 0]
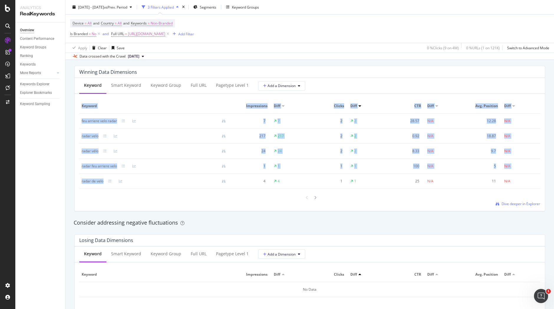
drag, startPoint x: 78, startPoint y: 118, endPoint x: 104, endPoint y: 184, distance: 71.6
click at [104, 184] on div "Keyword Smart Keyword Keyword Group Full URL Pagetype Level 1 Add a Dimension K…" at bounding box center [310, 144] width 471 height 133
copy table "Keyword Impressions Diff Clicks Diff CTR Diff Avg. Position Diff feu arriere ve…"
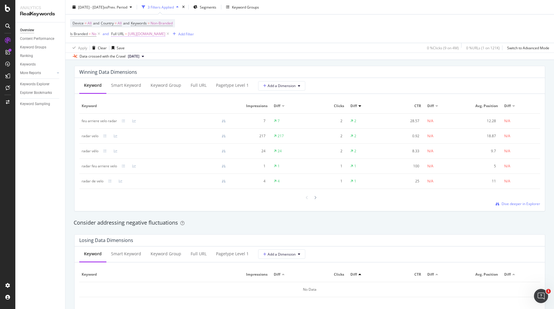
click at [150, 34] on span "https://www.i-run.fr/electronique/Radars-eclairage-velo_c1162/" at bounding box center [146, 34] width 37 height 8
click at [147, 58] on input "https://www.i-run.fr/electronique/Radars-eclairage-velo_c1162/" at bounding box center [145, 58] width 56 height 9
paste input "accessoires/Protection-musculaire-articulaire_c1046"
type input "https://www.i-run.fr/accessoires/Protection-musculaire-articulaire_c1046/"
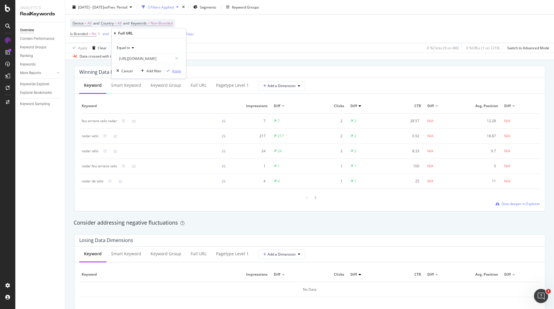
scroll to position [0, 0]
click at [180, 71] on div "Apply" at bounding box center [176, 70] width 9 height 5
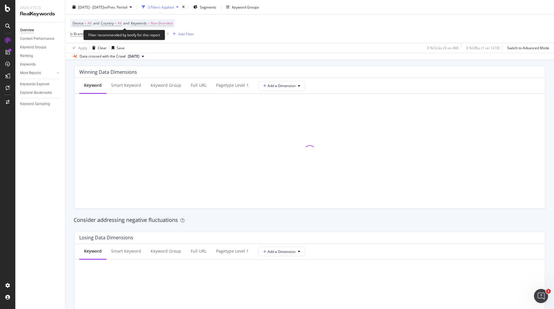
click at [159, 24] on span "Non-Branded" at bounding box center [162, 23] width 22 height 8
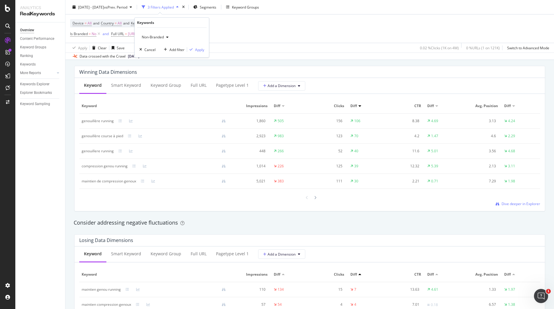
click at [165, 38] on div "button" at bounding box center [167, 37] width 7 height 4
click at [151, 83] on span "All" at bounding box center [174, 82] width 60 height 5
click at [197, 53] on div "All Cancel Add filter Apply" at bounding box center [172, 42] width 74 height 29
click at [202, 50] on div "Apply" at bounding box center [199, 49] width 9 height 5
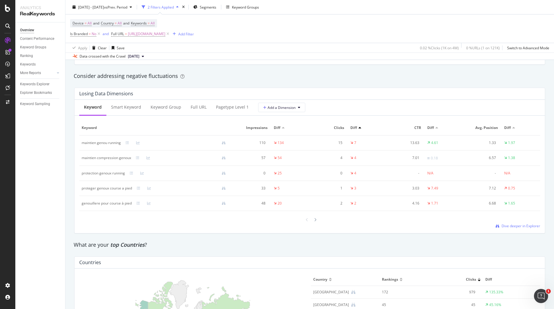
scroll to position [366, 0]
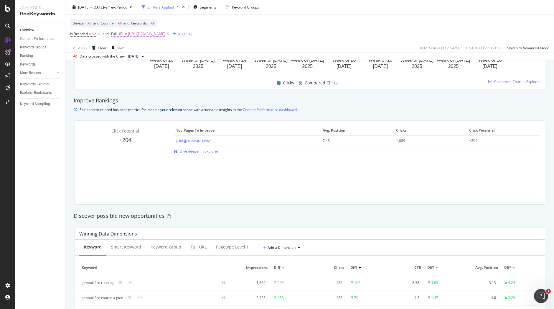
click at [155, 33] on span "https://www.i-run.fr/accessoires/Protection-musculaire-articulaire_c1046/" at bounding box center [146, 34] width 37 height 8
click at [175, 72] on div "Apply" at bounding box center [176, 70] width 9 height 5
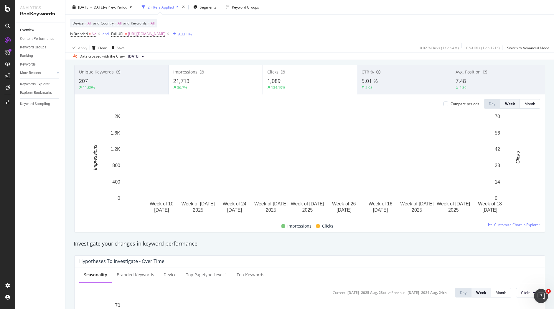
scroll to position [6, 0]
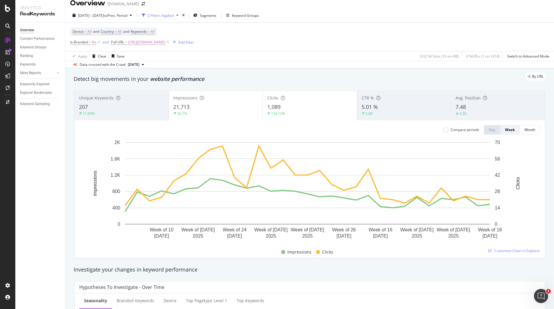
click at [267, 105] on span "1,089" at bounding box center [273, 106] width 13 height 7
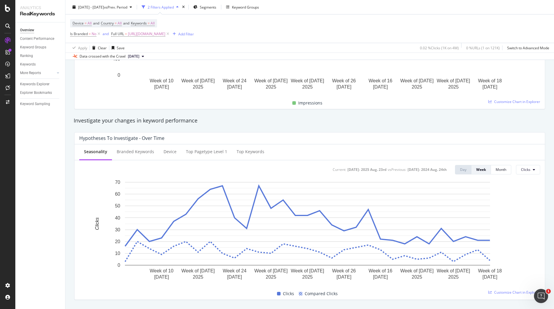
scroll to position [0, 0]
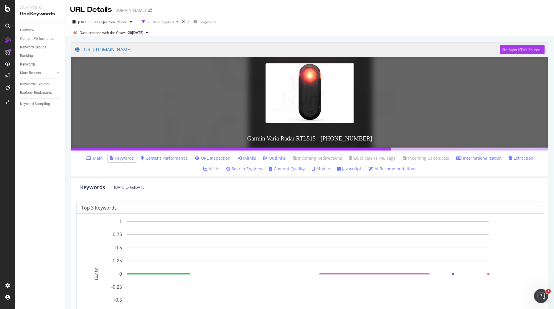
click at [238, 158] on link "Inlinks" at bounding box center [247, 158] width 19 height 6
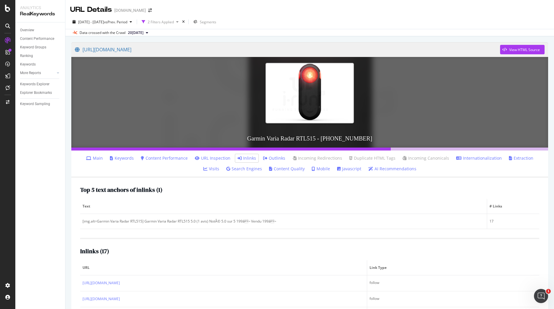
click at [120, 159] on link "Keywords" at bounding box center [122, 158] width 24 height 6
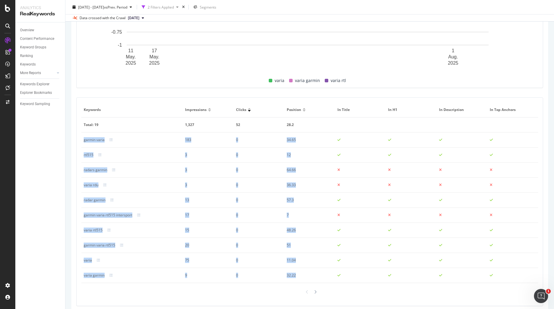
scroll to position [289, 0]
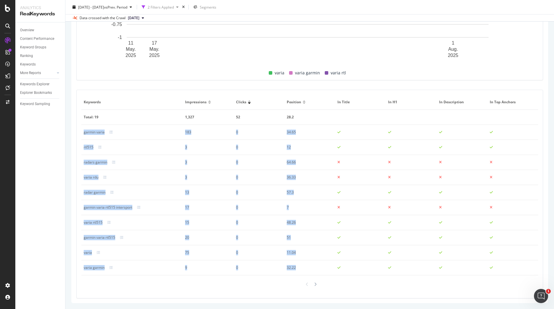
drag, startPoint x: 81, startPoint y: 164, endPoint x: 119, endPoint y: 280, distance: 121.8
click at [119, 280] on div "Keywords Impressions Clicks Position In Title In H1 In Description In Top Ancho…" at bounding box center [309, 194] width 457 height 198
copy tbody "garmin varia 183 0 34.65 rtl515 3 0 12 radars garmin 3 0 64.66 varia rdu 3 0 36…"
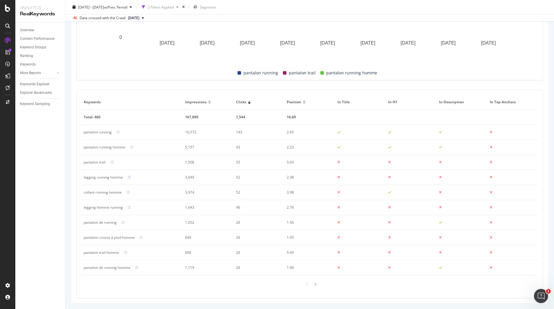
scroll to position [221, 0]
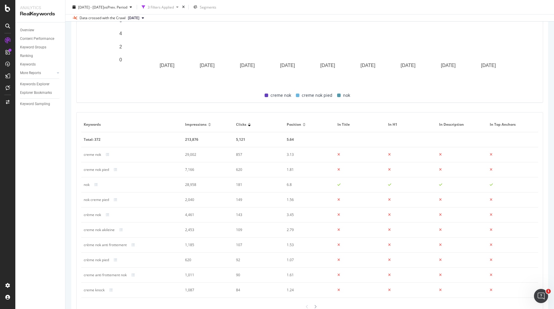
scroll to position [289, 0]
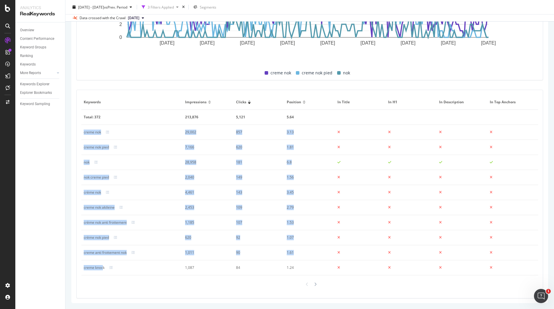
drag, startPoint x: 103, startPoint y: 267, endPoint x: 84, endPoint y: 131, distance: 138.1
click at [84, 131] on tbody "Total: 372 213,876 5,121 5.64 creme nok 29,002 857 3.13 creme nok pied 7,166 62…" at bounding box center [309, 192] width 457 height 165
copy tbody "creme nok 29,002 857 3.13 creme nok pied 7,166 620 1.81 nok 28,958 181 6.8 nok …"
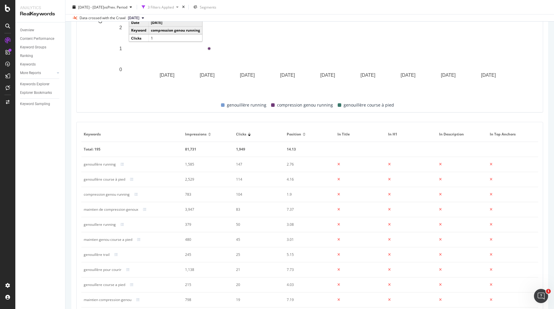
scroll to position [275, 0]
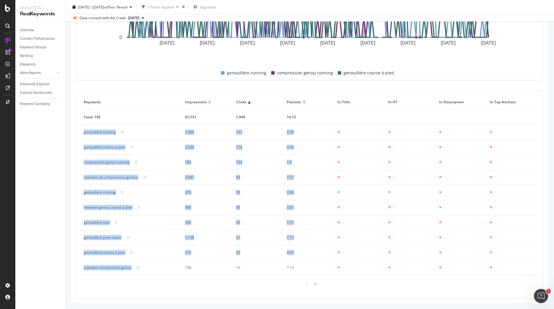
drag, startPoint x: 132, startPoint y: 269, endPoint x: 81, endPoint y: 132, distance: 146.2
click at [81, 132] on tbody "Total: 195 81,731 1,949 14.13 genouillère running 1,585 147 2.76 genouillère co…" at bounding box center [309, 192] width 457 height 165
click at [116, 142] on td "genouillère course à pied" at bounding box center [131, 147] width 101 height 15
drag, startPoint x: 133, startPoint y: 269, endPoint x: 82, endPoint y: 134, distance: 144.1
click at [82, 134] on tbody "Total: 195 81,731 1,949 14.13 genouillère running 1,585 147 2.76 genouillère co…" at bounding box center [309, 192] width 457 height 165
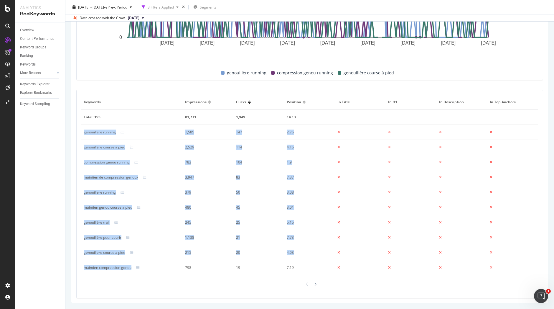
copy tbody "genouillère running 1,585 147 2.76 genouillère course à pied 2,529 114 4.16 com…"
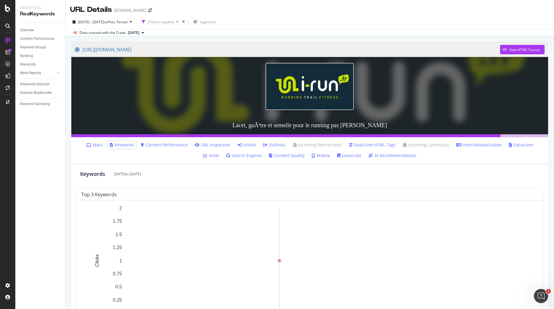
scroll to position [275, 0]
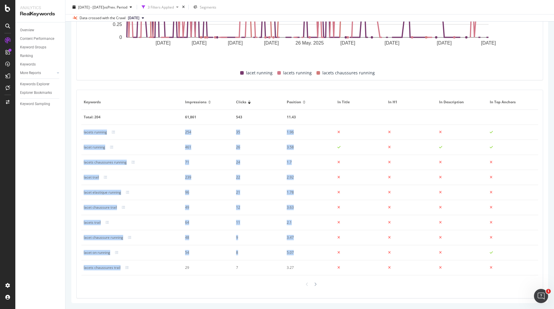
drag, startPoint x: 123, startPoint y: 273, endPoint x: 82, endPoint y: 133, distance: 146.4
click at [82, 133] on tbody "Total: 204 61,861 543 11.43 lacets running 254 35 1.96 lacet running 461 26 3.5…" at bounding box center [309, 192] width 457 height 165
copy tbody "lacets running 254 35 1.96 lacet running 461 26 3.58 lacets chaussures running …"
